Goal: Information Seeking & Learning: Find contact information

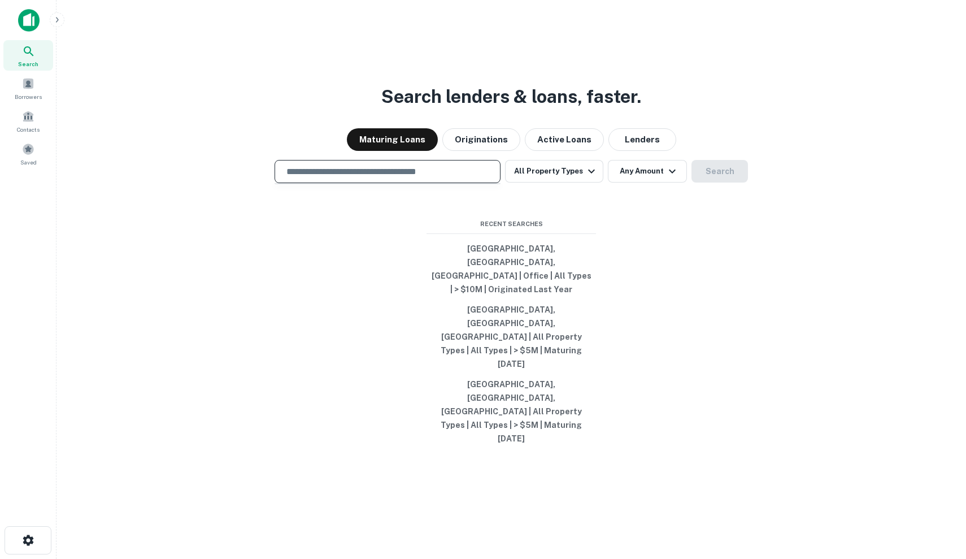
click at [400, 178] on input "text" at bounding box center [388, 171] width 216 height 13
click at [395, 178] on input "text" at bounding box center [388, 171] width 216 height 13
click at [20, 94] on span "Borrowers" at bounding box center [28, 96] width 27 height 9
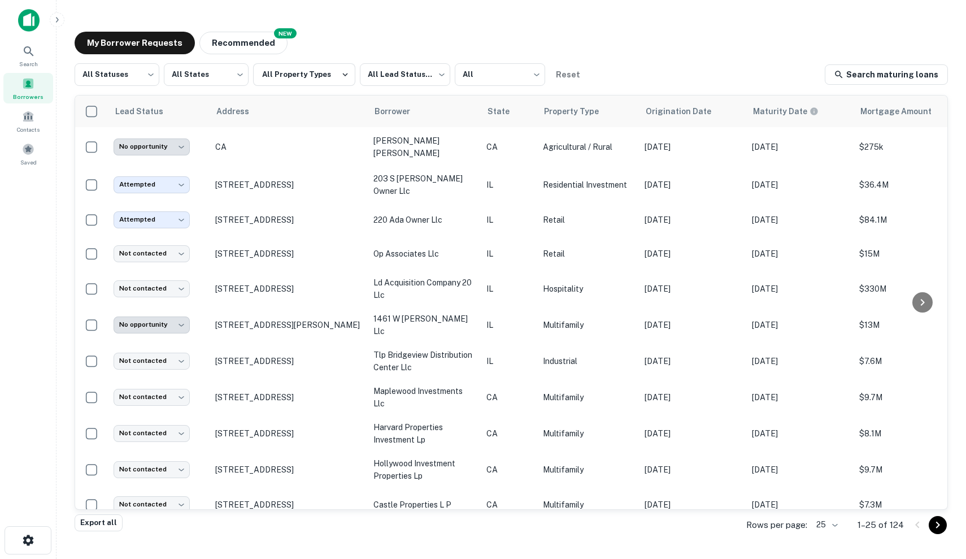
click at [425, 3] on main "**********" at bounding box center [510, 279] width 909 height 559
click at [246, 43] on button "Recommended" at bounding box center [243, 43] width 88 height 23
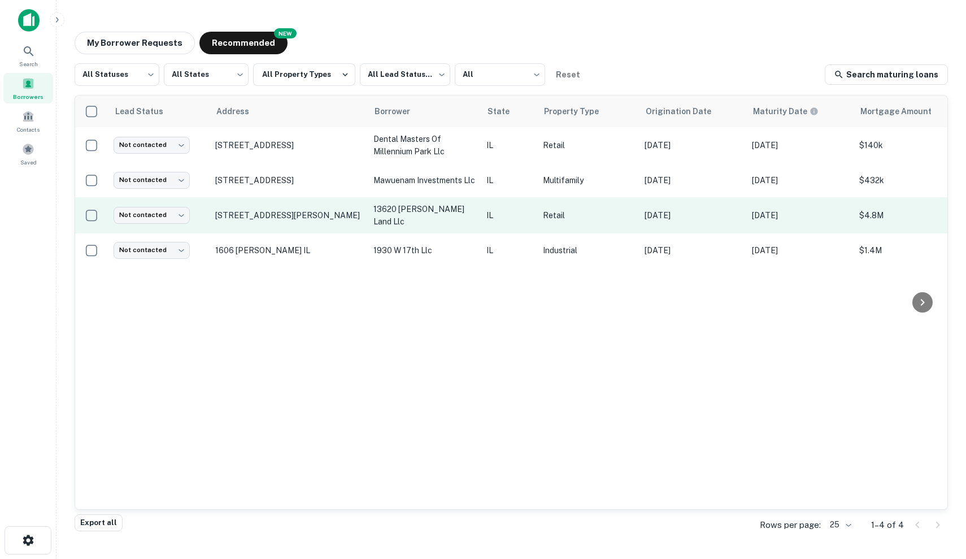
click at [622, 211] on p "Retail" at bounding box center [588, 215] width 90 height 12
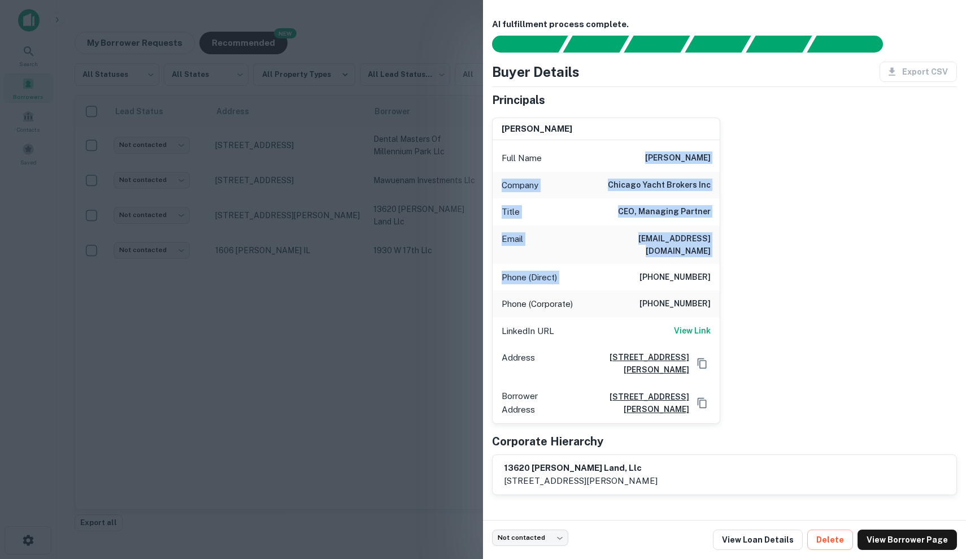
drag, startPoint x: 620, startPoint y: 149, endPoint x: 650, endPoint y: 261, distance: 116.3
click at [650, 261] on div "Full Name wayne r. hannah, iii Company chicago yacht brokers inc Title CEO, Man…" at bounding box center [605, 281] width 227 height 283
click at [650, 271] on h6 "(312) 771-0143" at bounding box center [674, 278] width 71 height 14
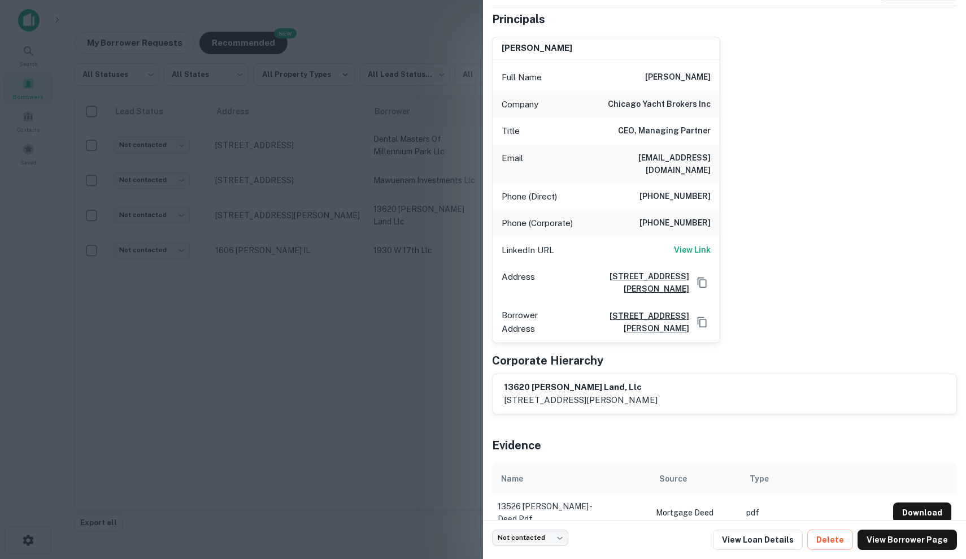
scroll to position [80, 0]
click at [764, 544] on link "View Loan Details" at bounding box center [758, 539] width 90 height 20
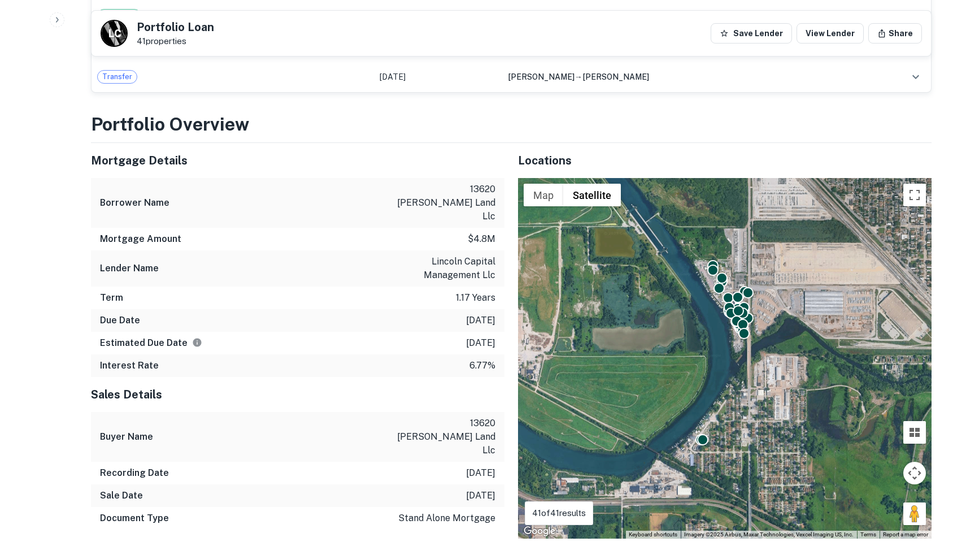
scroll to position [2081, 0]
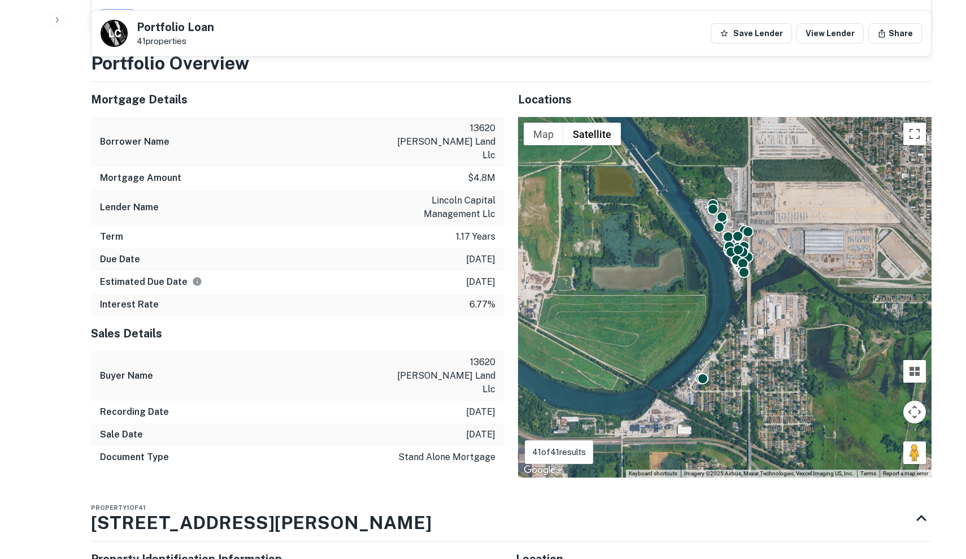
click at [720, 213] on div "To activate drag with keyboard, press Alt + Enter. Once in keyboard drag state,…" at bounding box center [724, 297] width 413 height 360
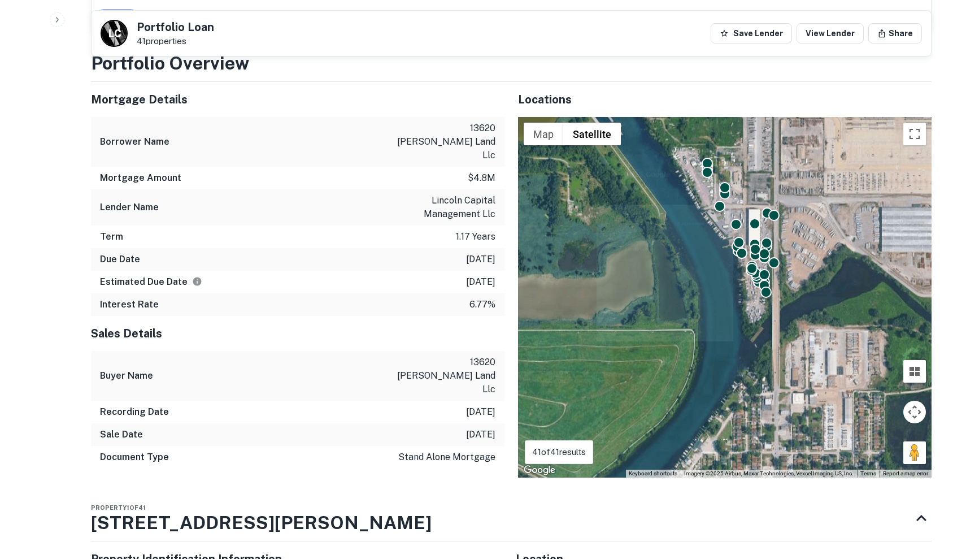
click at [720, 213] on div "To activate drag with keyboard, press Alt + Enter. Once in keyboard drag state,…" at bounding box center [724, 297] width 413 height 360
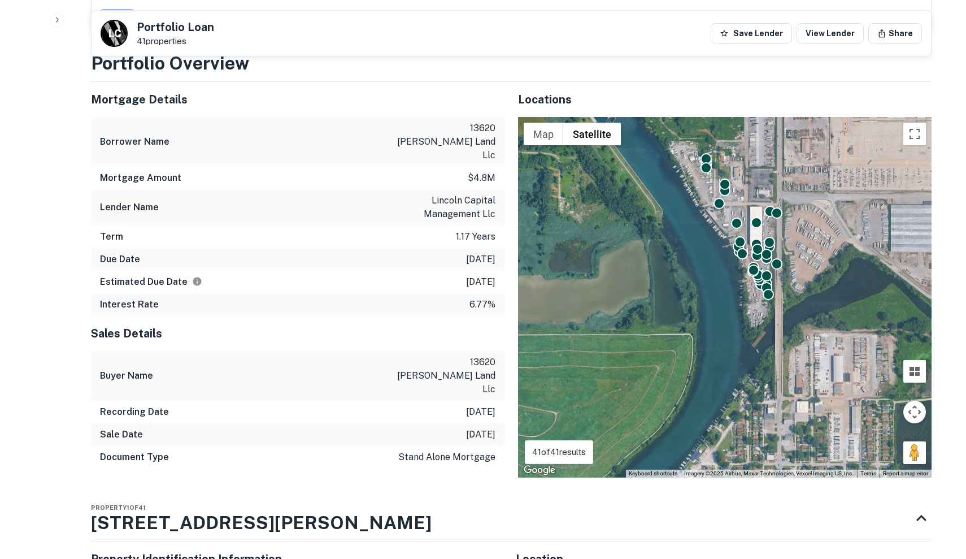
click at [720, 213] on div "To activate drag with keyboard, press Alt + Enter. Once in keyboard drag state,…" at bounding box center [724, 297] width 413 height 360
click at [731, 217] on div at bounding box center [736, 222] width 11 height 11
click at [459, 167] on div "Mortgage Amount $4.8m" at bounding box center [297, 178] width 413 height 23
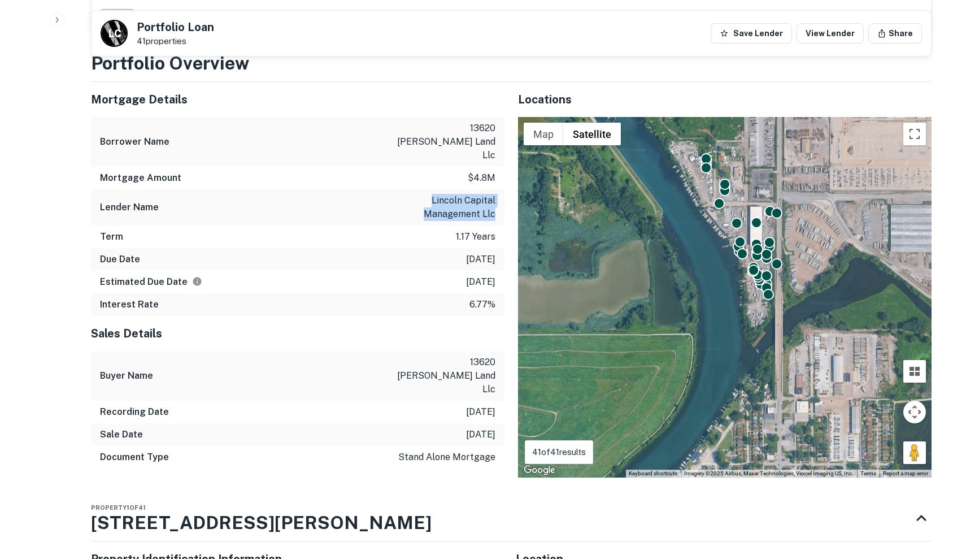
drag, startPoint x: 434, startPoint y: 152, endPoint x: 503, endPoint y: 175, distance: 72.0
click at [503, 189] on div "Lender Name lincoln capital management llc" at bounding box center [297, 207] width 413 height 36
copy p "lincoln capital management llc"
click at [257, 189] on div "Lender Name lincoln capital management llc" at bounding box center [297, 207] width 413 height 36
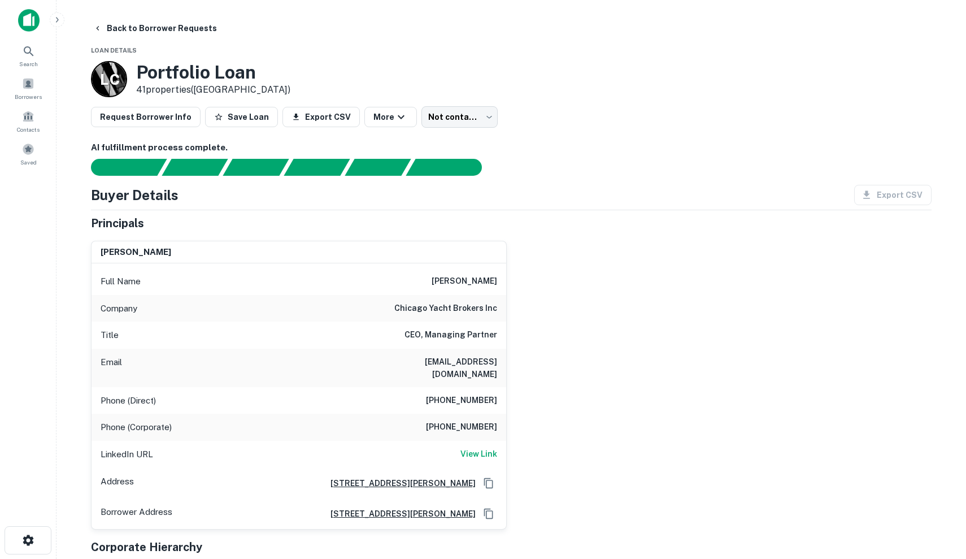
scroll to position [0, 0]
drag, startPoint x: 416, startPoint y: 280, endPoint x: 523, endPoint y: 282, distance: 107.3
click at [523, 282] on div "wayne r. hannah, iii Full Name wayne r. hannah, iii Company chicago yacht broke…" at bounding box center [506, 381] width 849 height 298
copy h6 "wayne r. hannah, iii"
click at [525, 226] on div "Principals" at bounding box center [511, 223] width 840 height 17
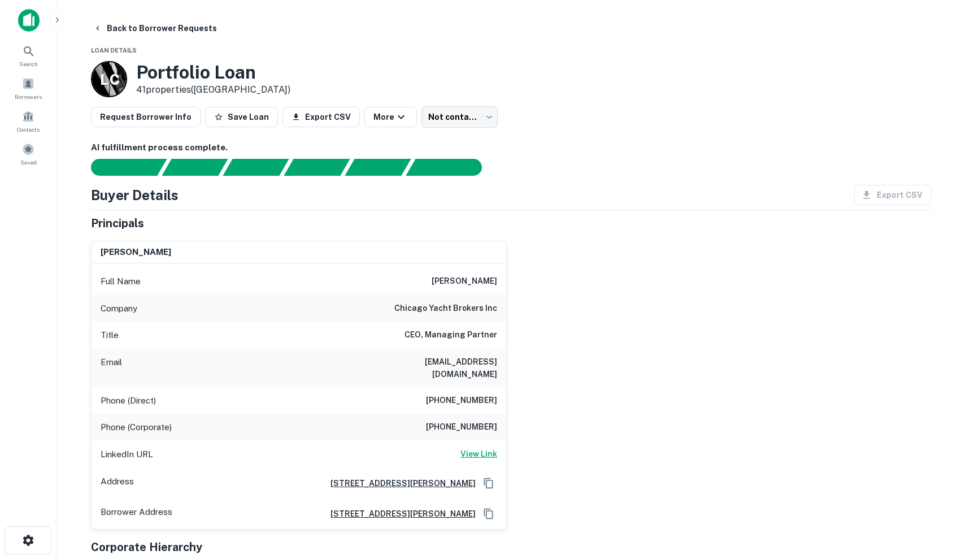
click at [486, 447] on h6 "View Link" at bounding box center [478, 453] width 37 height 12
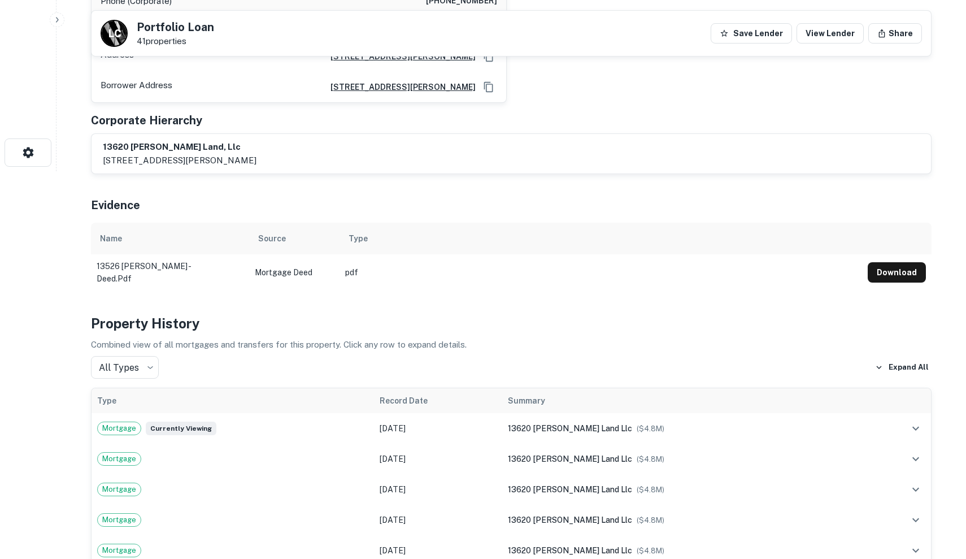
scroll to position [387, 0]
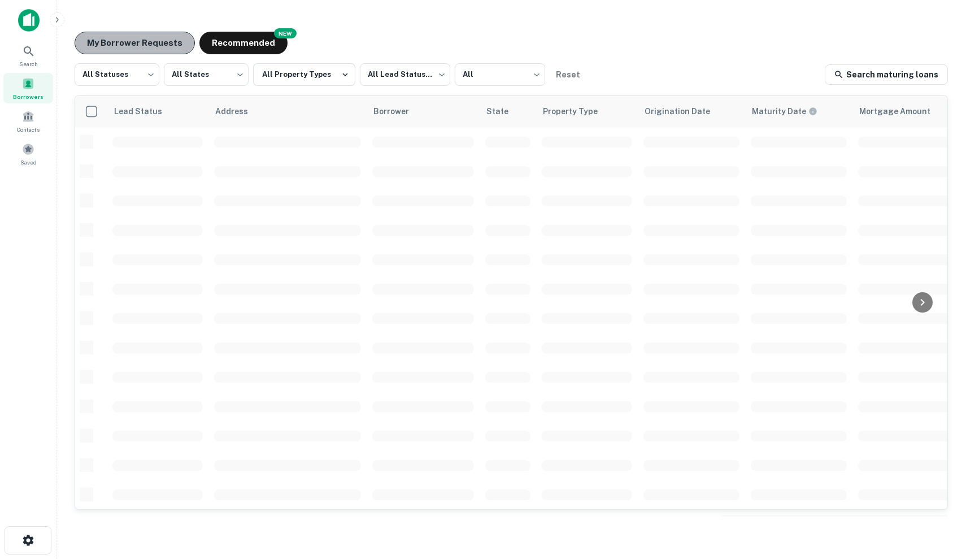
click at [148, 41] on button "My Borrower Requests" at bounding box center [135, 43] width 120 height 23
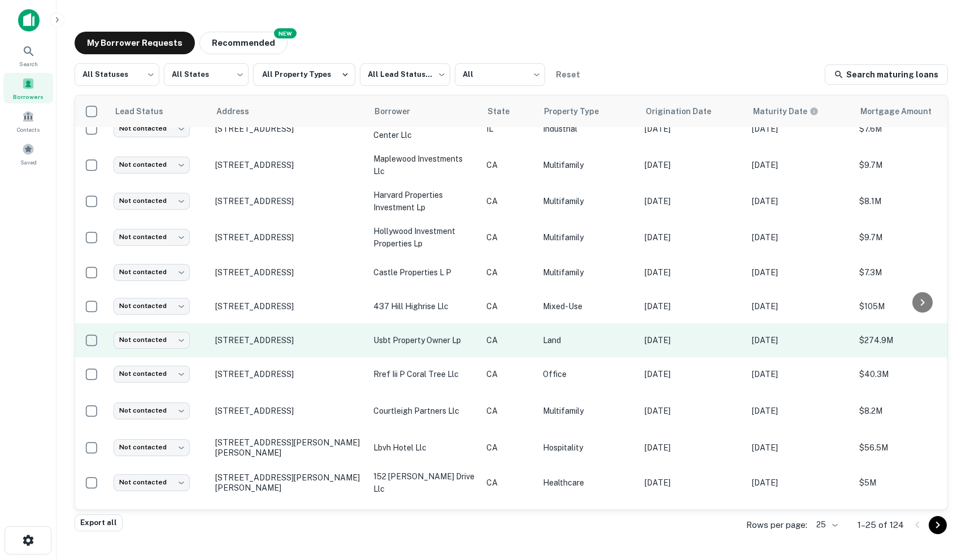
scroll to position [255, 0]
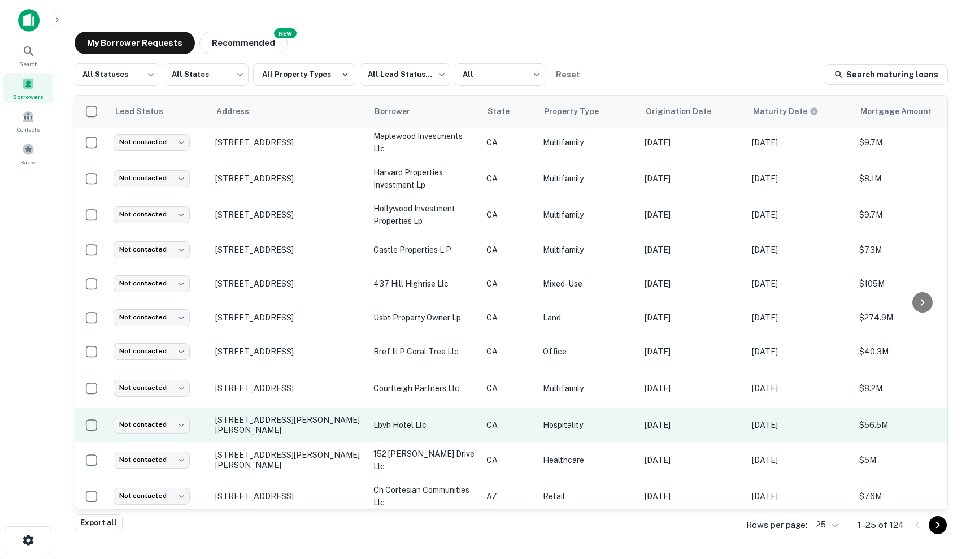
click at [452, 425] on p "lbvh hotel llc" at bounding box center [424, 425] width 102 height 12
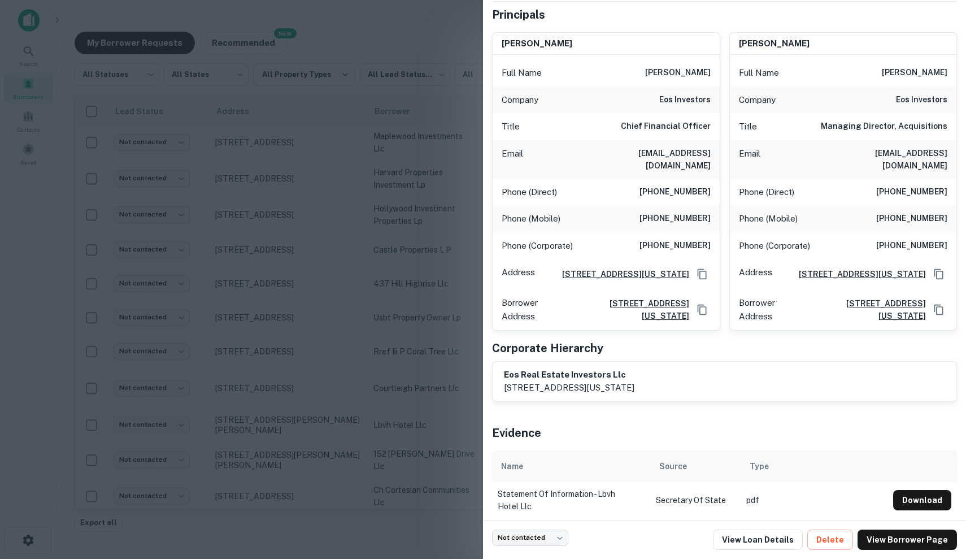
scroll to position [85, 0]
click at [765, 538] on link "View Loan Details" at bounding box center [758, 539] width 90 height 20
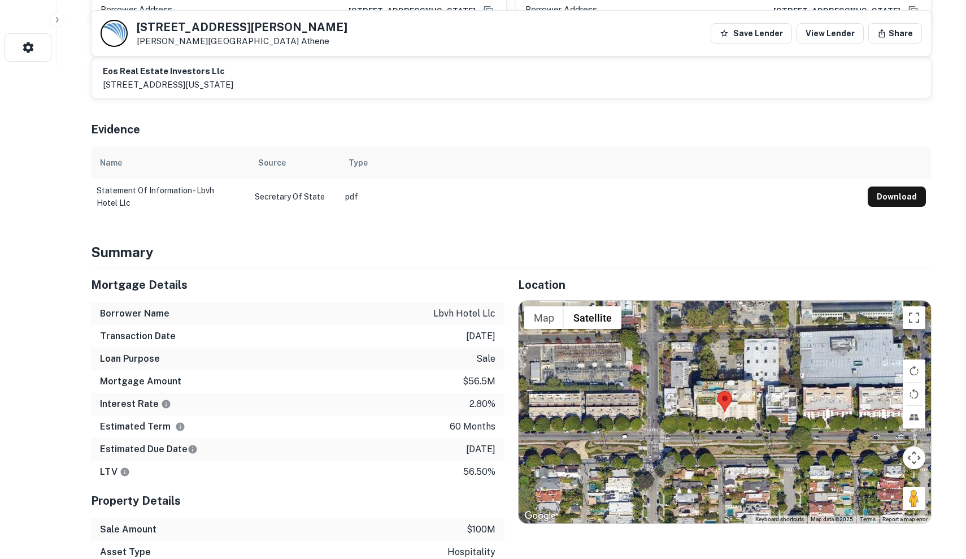
scroll to position [492, 0]
